Goal: Communication & Community: Answer question/provide support

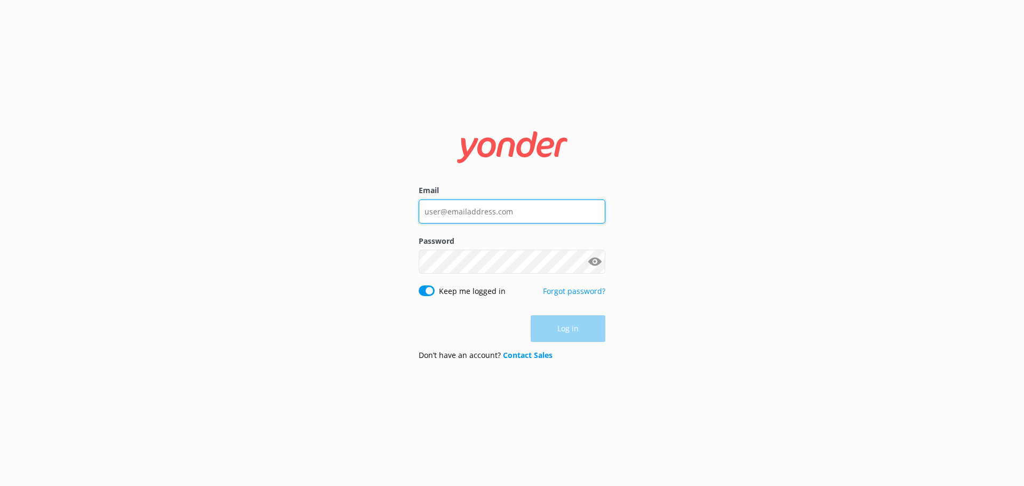
type input "[PERSON_NAME][EMAIL_ADDRESS][DOMAIN_NAME]"
click at [569, 339] on div "Log in" at bounding box center [512, 328] width 187 height 27
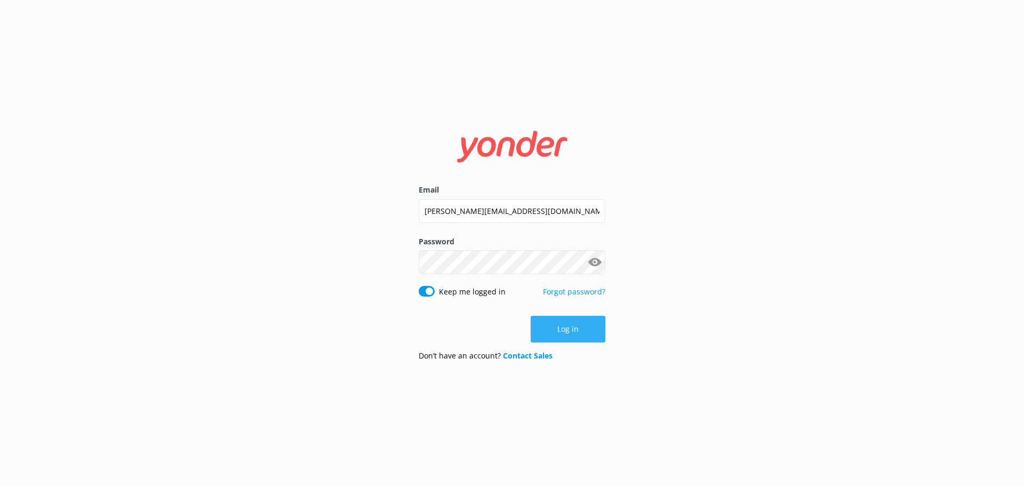
click at [565, 334] on button "Log in" at bounding box center [568, 329] width 75 height 27
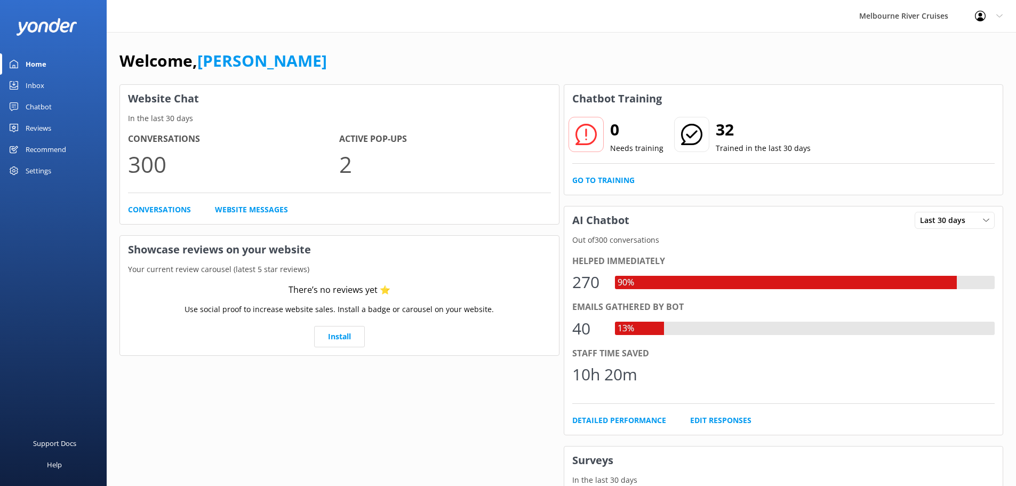
click at [21, 86] on link "Inbox" at bounding box center [53, 85] width 107 height 21
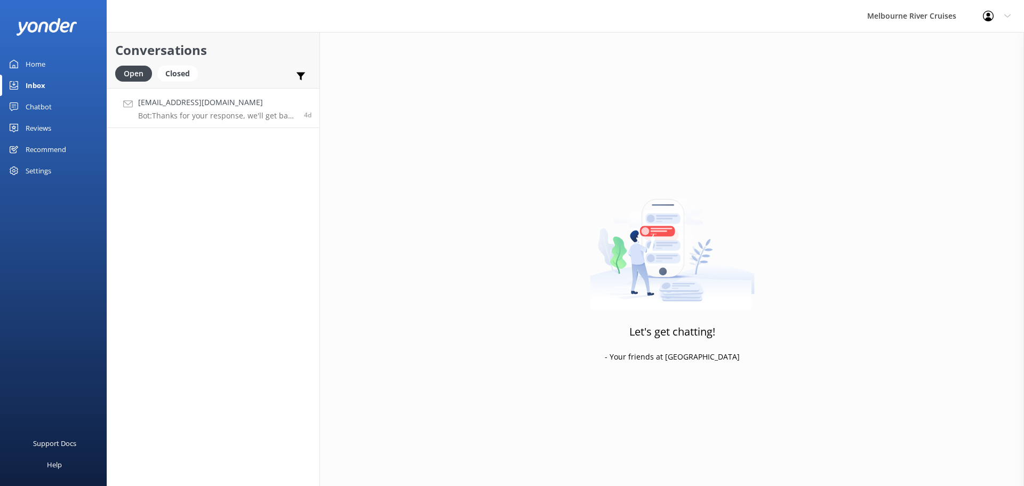
click at [192, 109] on div "[EMAIL_ADDRESS][DOMAIN_NAME] Bot: Thanks for your response, we'll get back to y…" at bounding box center [217, 108] width 158 height 23
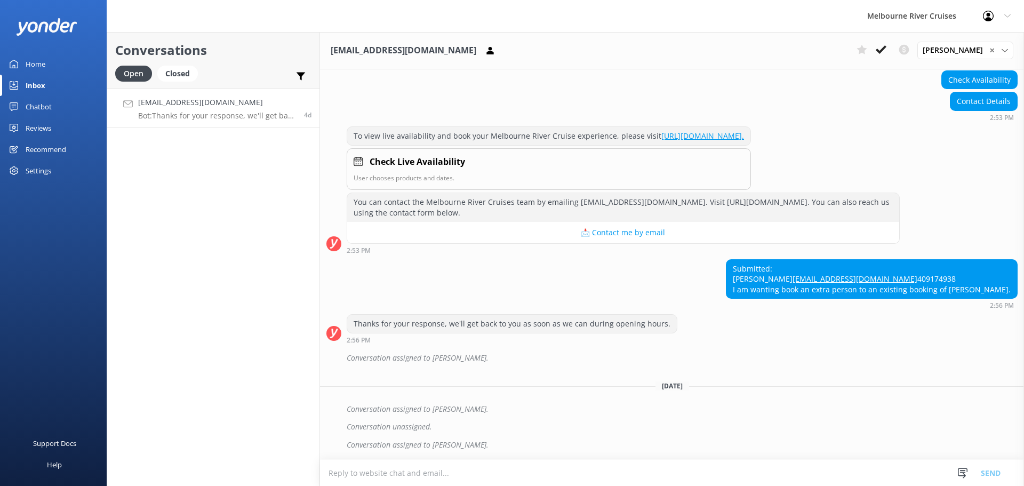
scroll to position [147, 0]
click at [182, 71] on div "Closed" at bounding box center [177, 74] width 41 height 16
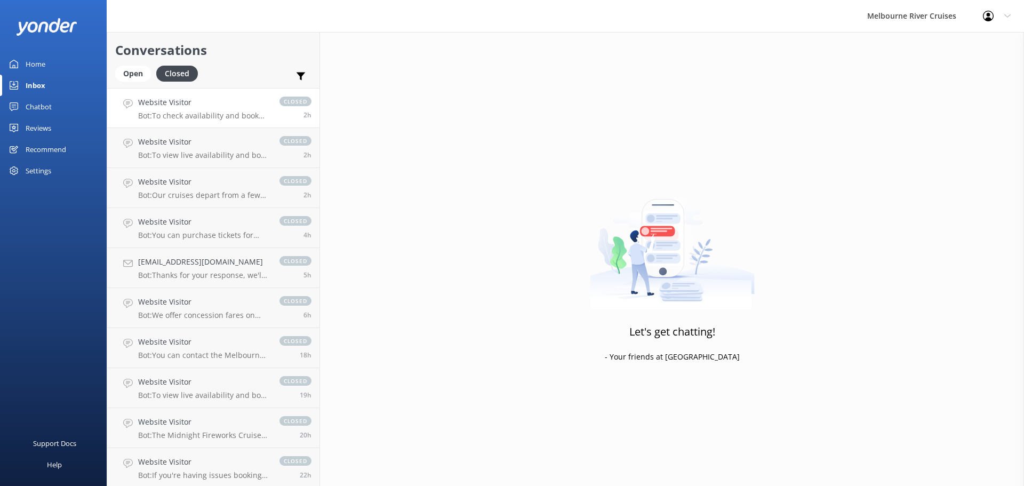
click at [202, 109] on div "Website Visitor Bot: To check availability and book your Melbourne River Cruise…" at bounding box center [203, 108] width 131 height 23
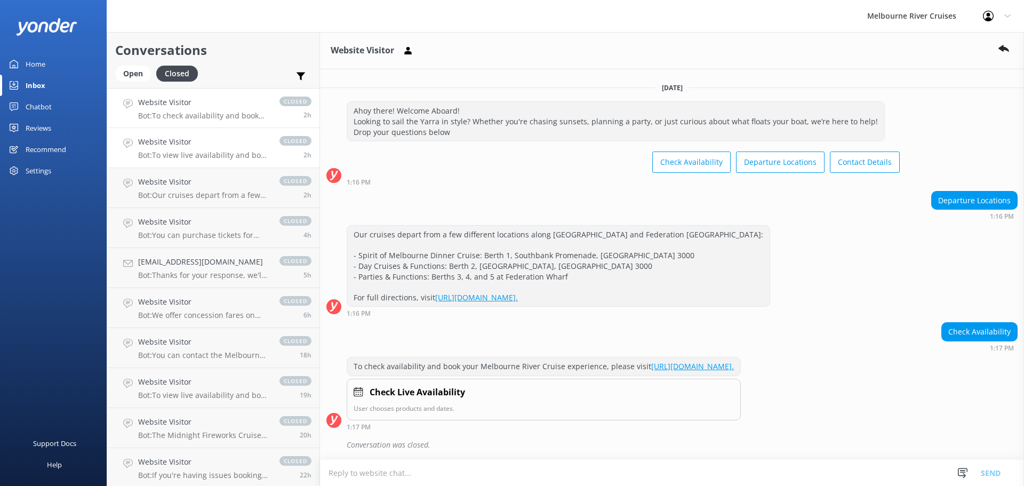
scroll to position [6, 0]
click at [189, 135] on link "Website Visitor Bot: To view live availability and book your Melbourne River Cr…" at bounding box center [213, 148] width 212 height 40
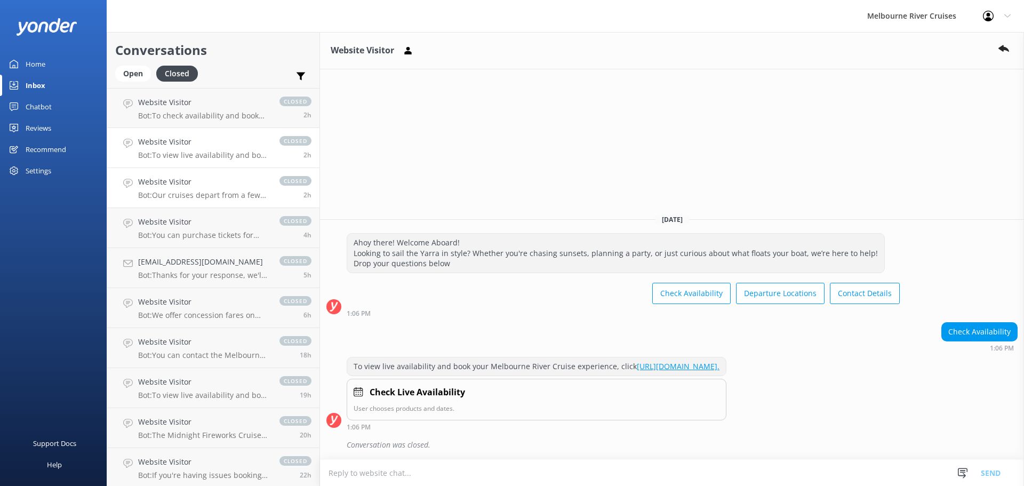
click at [215, 180] on h4 "Website Visitor" at bounding box center [203, 182] width 131 height 12
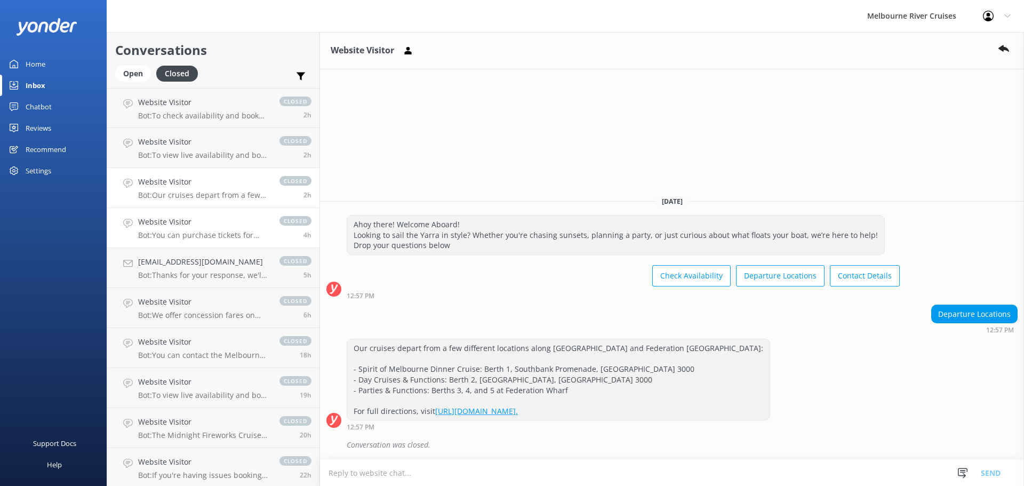
click at [214, 218] on h4 "Website Visitor" at bounding box center [203, 222] width 131 height 12
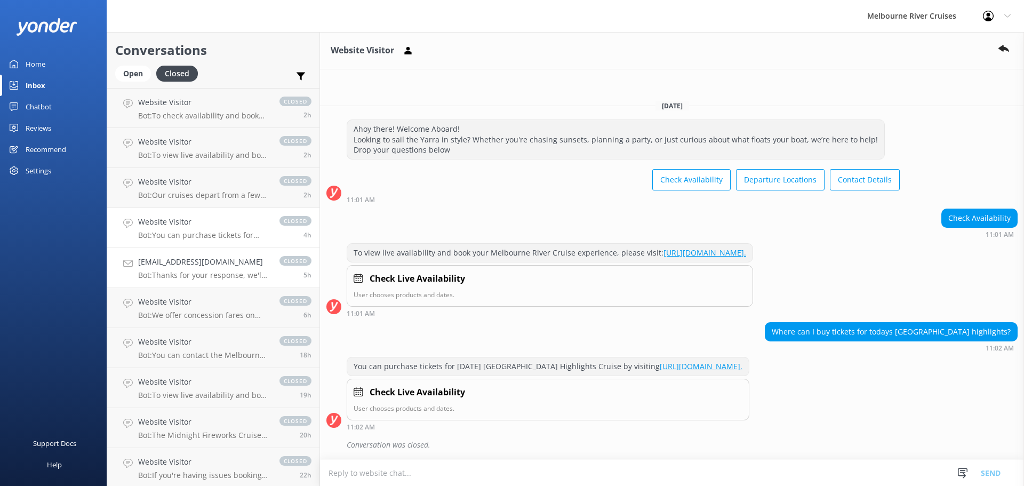
click at [221, 271] on p "Bot: Thanks for your response, we'll get back to you as soon as we can during o…" at bounding box center [203, 275] width 131 height 10
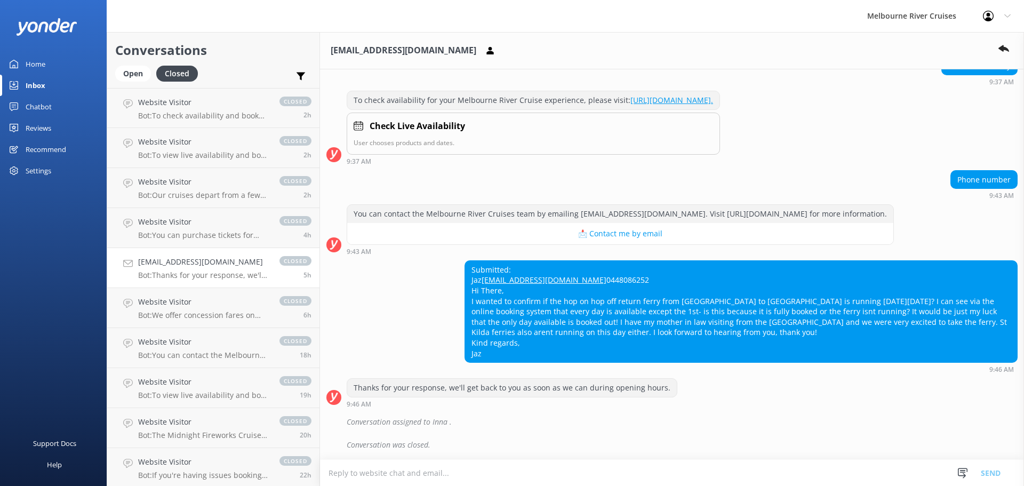
scroll to position [285, 0]
click at [214, 308] on h4 "Website Visitor" at bounding box center [203, 302] width 131 height 12
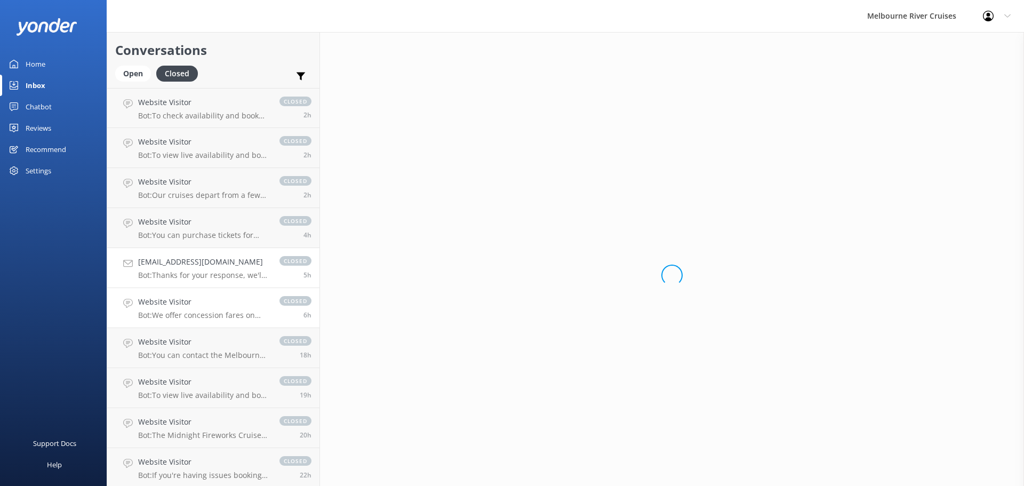
click at [212, 282] on link "[EMAIL_ADDRESS][DOMAIN_NAME] Bot: Thanks for your response, we'll get back to y…" at bounding box center [213, 268] width 212 height 40
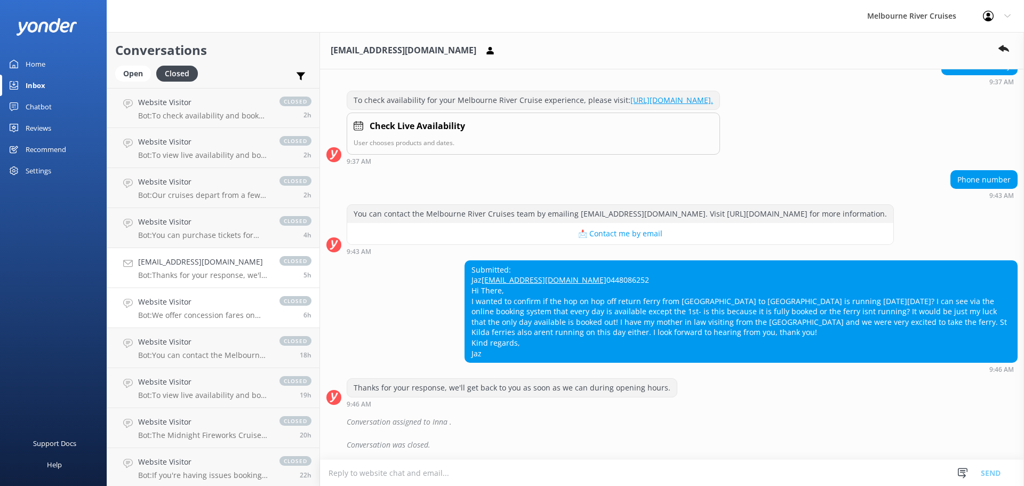
scroll to position [285, 0]
click at [223, 229] on div "Website Visitor Bot: You can purchase tickets for [DATE] [GEOGRAPHIC_DATA] High…" at bounding box center [203, 227] width 131 height 23
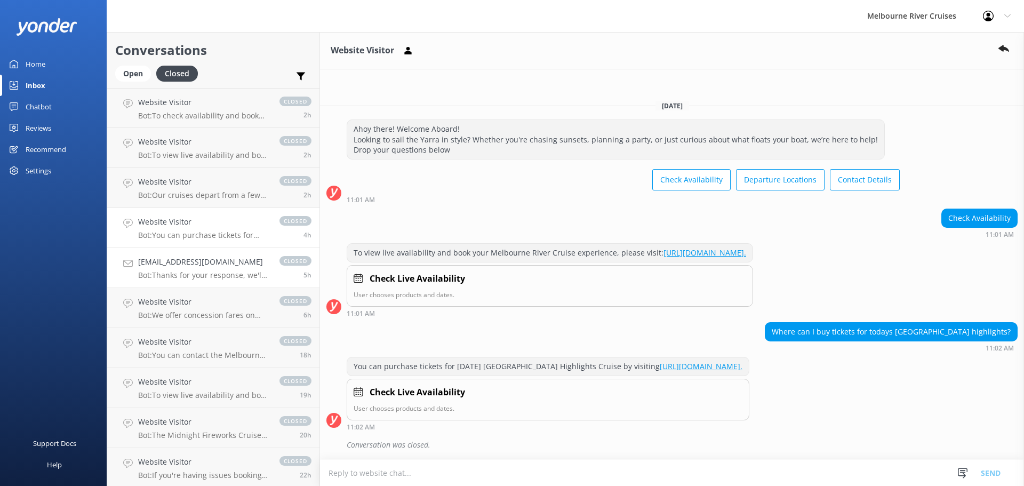
drag, startPoint x: 233, startPoint y: 312, endPoint x: 274, endPoint y: 286, distance: 48.4
click at [234, 311] on p "Bot: We offer concession fares on our sightseeing cruises to full-time local an…" at bounding box center [203, 315] width 131 height 10
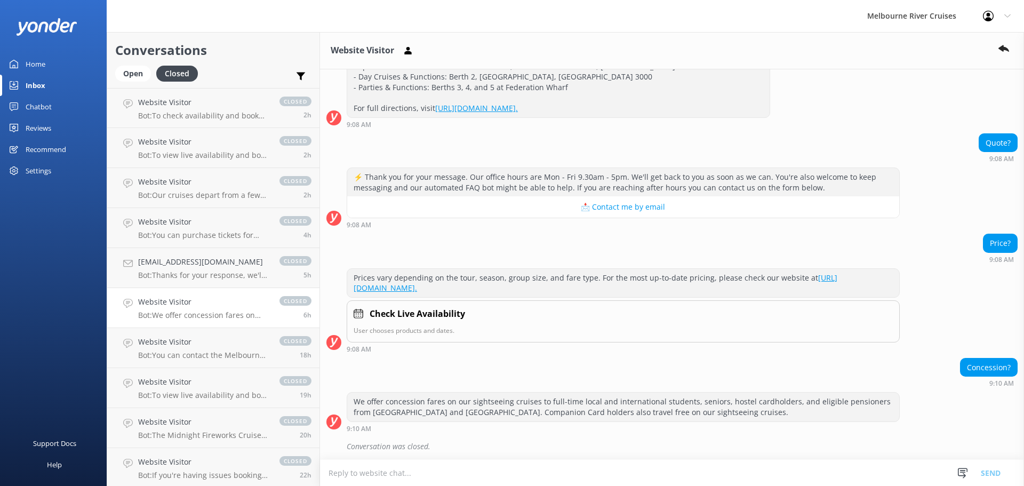
scroll to position [186, 0]
